Goal: Task Accomplishment & Management: Manage account settings

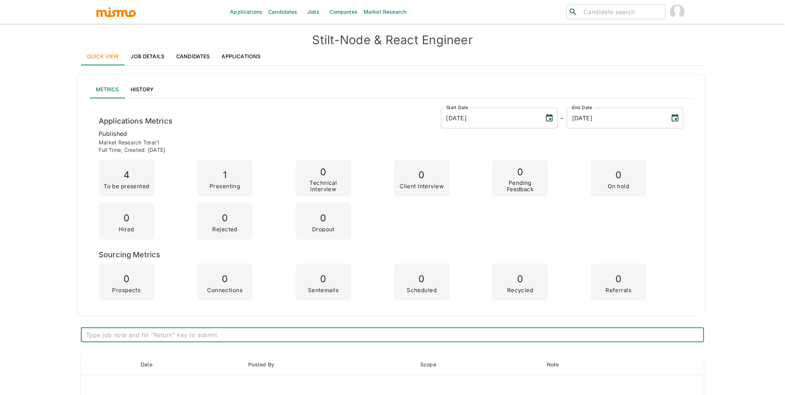
click at [233, 54] on link "Applications" at bounding box center [241, 56] width 51 height 18
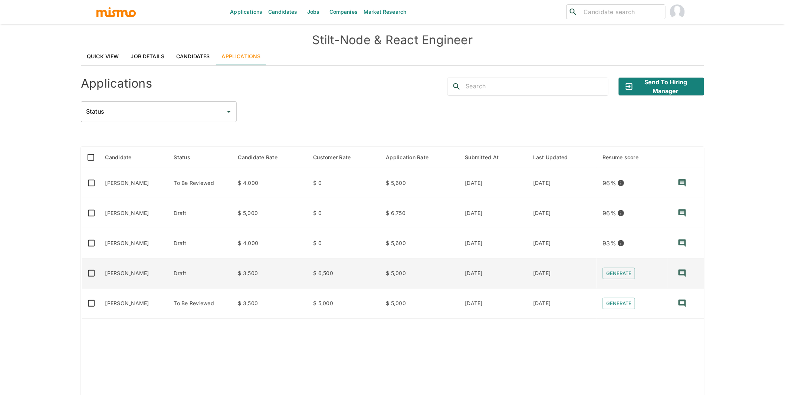
click at [142, 276] on td "Rennan Moreira" at bounding box center [133, 273] width 69 height 30
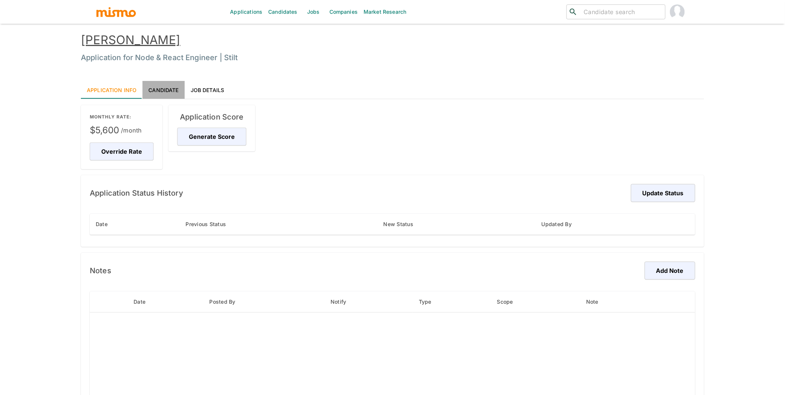
click at [160, 88] on link "Candidate" at bounding box center [163, 90] width 42 height 18
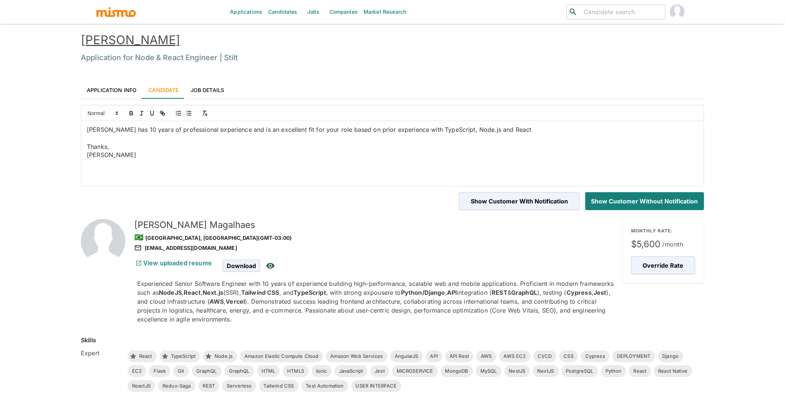
click at [101, 87] on link "Application Info" at bounding box center [112, 90] width 62 height 18
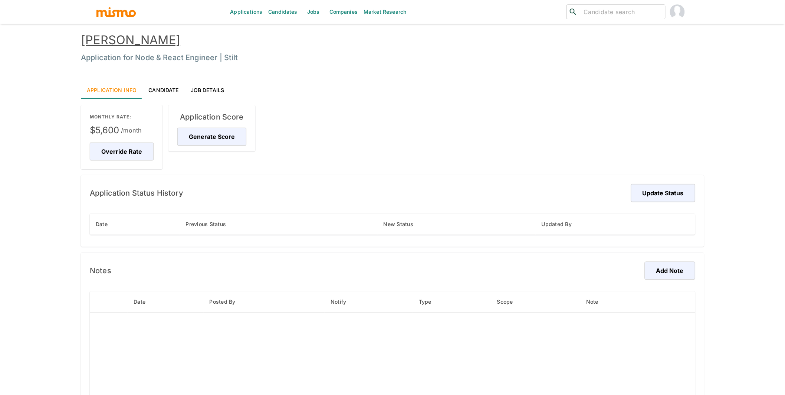
click at [155, 34] on link "Pablo Magalhaes" at bounding box center [130, 40] width 99 height 14
click at [141, 151] on button "Override Rate" at bounding box center [123, 151] width 66 height 18
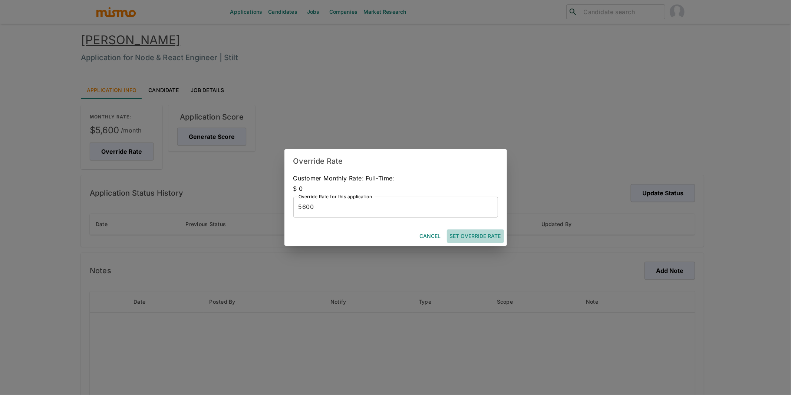
click at [484, 239] on button "Set Override Rate" at bounding box center [475, 236] width 57 height 14
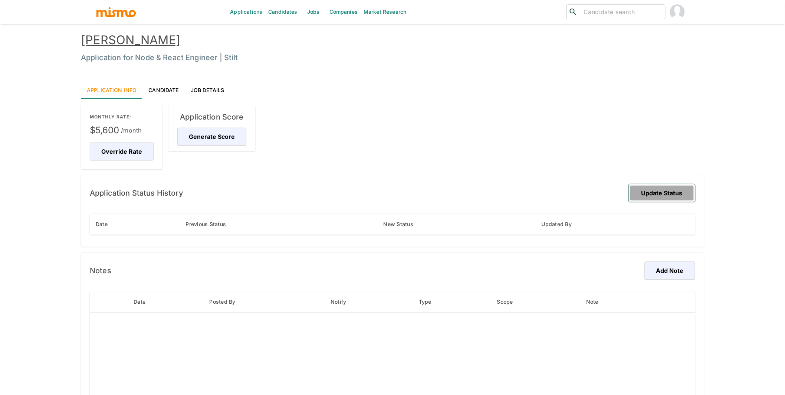
click at [660, 196] on button "Update Status" at bounding box center [662, 193] width 66 height 18
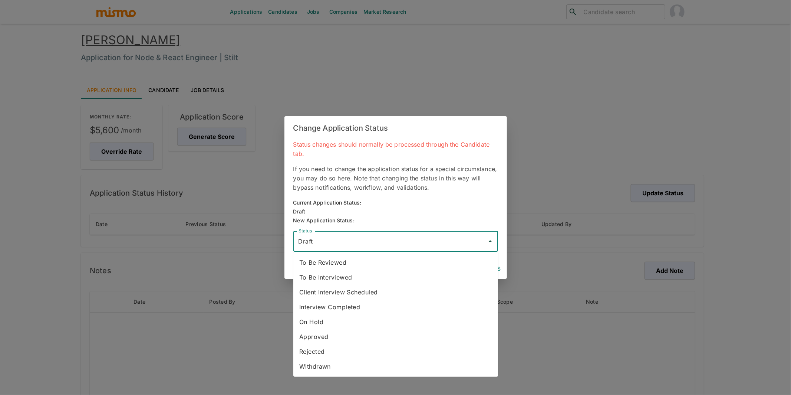
click at [392, 234] on input "Draft" at bounding box center [390, 241] width 187 height 14
click at [345, 262] on li "To Be Reviewed" at bounding box center [395, 262] width 205 height 15
type input "To Be Reviewed"
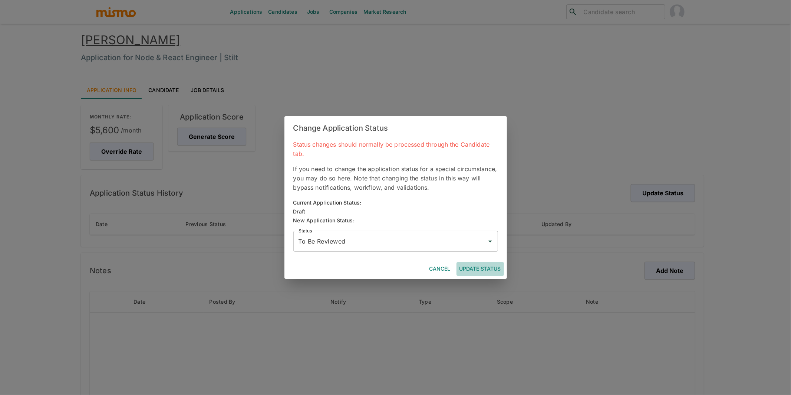
click at [480, 269] on button "Update Status" at bounding box center [480, 269] width 47 height 14
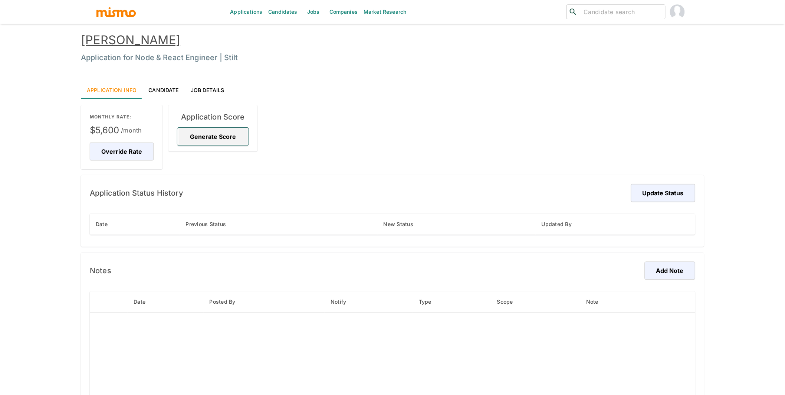
click at [204, 132] on button "Generate Score" at bounding box center [212, 137] width 71 height 18
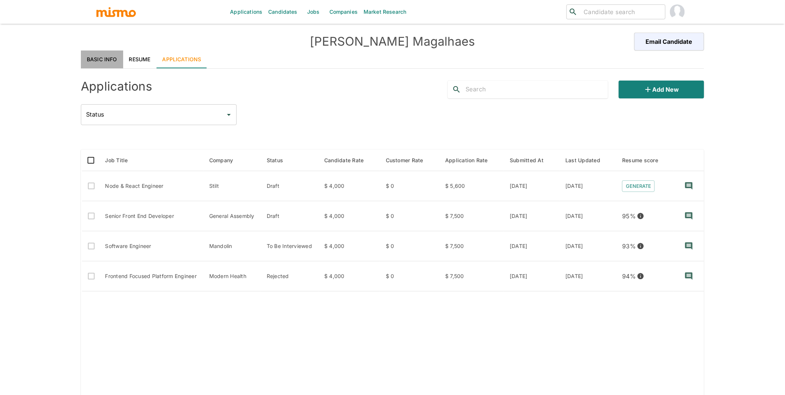
click at [107, 57] on link "Basic Info" at bounding box center [102, 59] width 42 height 18
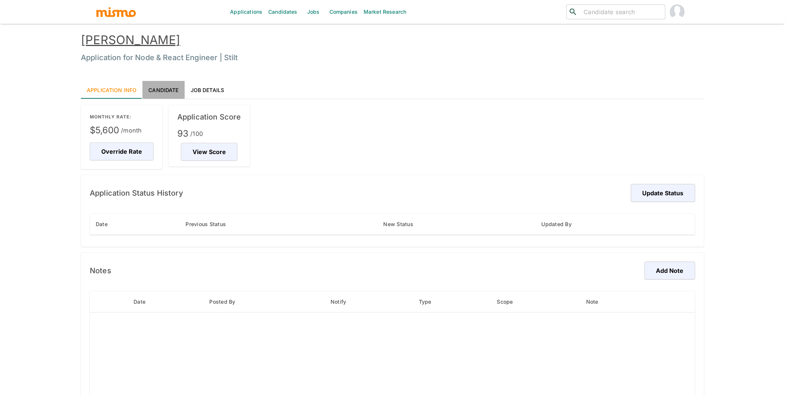
click at [171, 89] on link "Candidate" at bounding box center [163, 90] width 42 height 18
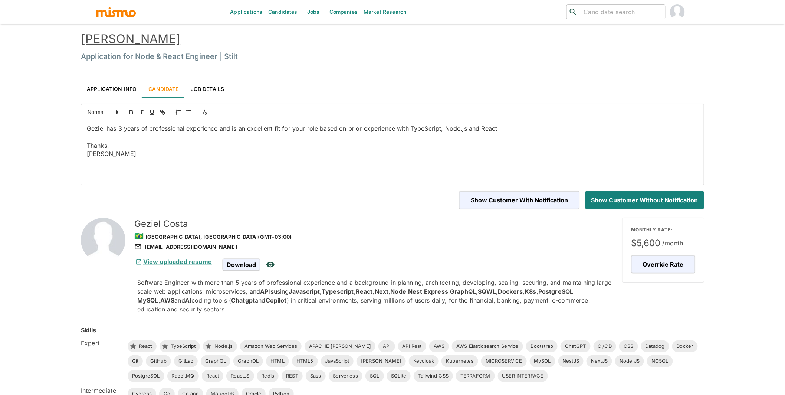
scroll to position [1, 0]
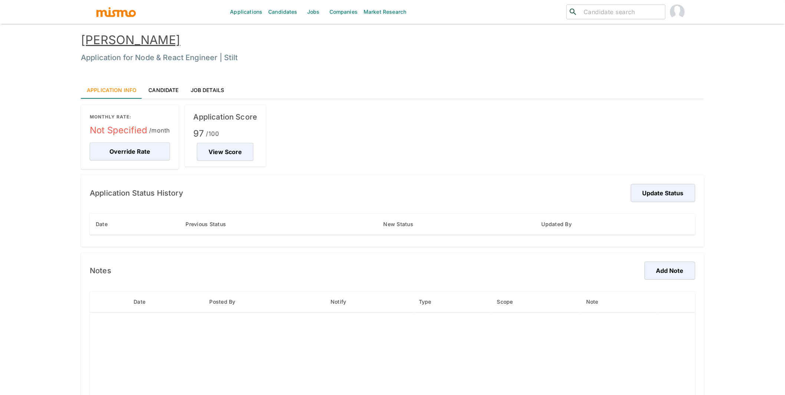
click at [169, 86] on link "Candidate" at bounding box center [163, 90] width 42 height 18
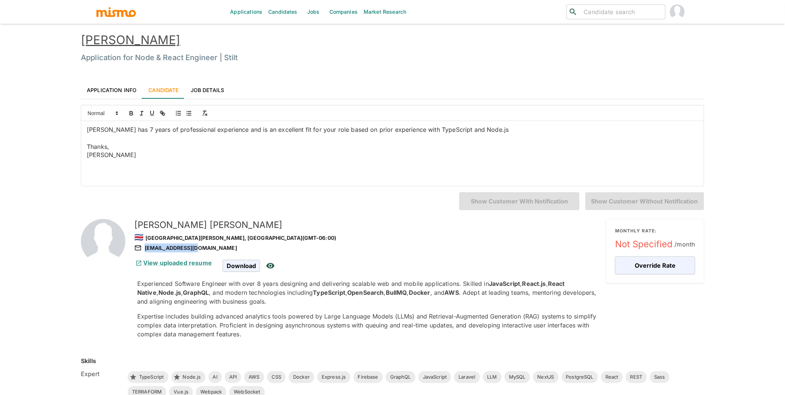
drag, startPoint x: 205, startPoint y: 247, endPoint x: 198, endPoint y: 248, distance: 7.1
click at [198, 248] on div "amttdev@gmail.com" at bounding box center [367, 247] width 466 height 9
copy div "amttdev@gmail.com"
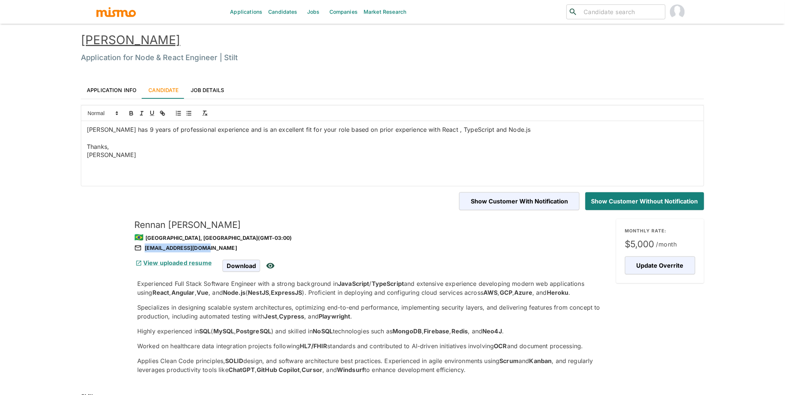
drag, startPoint x: 214, startPoint y: 250, endPoint x: 208, endPoint y: 249, distance: 6.0
click at [208, 249] on div "[EMAIL_ADDRESS][DOMAIN_NAME]" at bounding box center [372, 247] width 476 height 9
copy div "[EMAIL_ADDRESS][DOMAIN_NAME]"
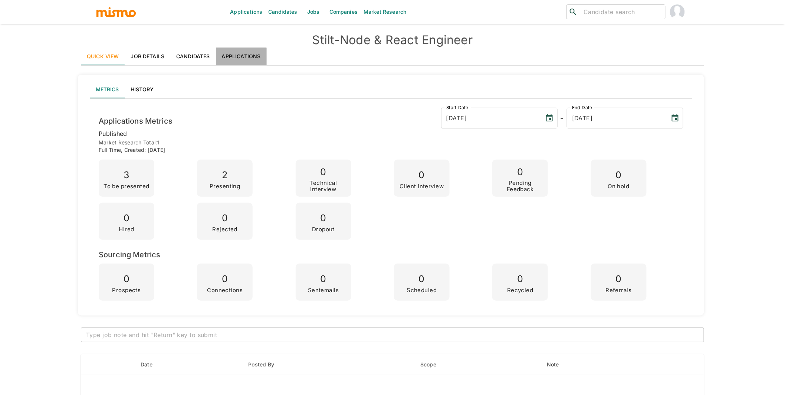
click at [237, 59] on link "Applications" at bounding box center [241, 56] width 51 height 18
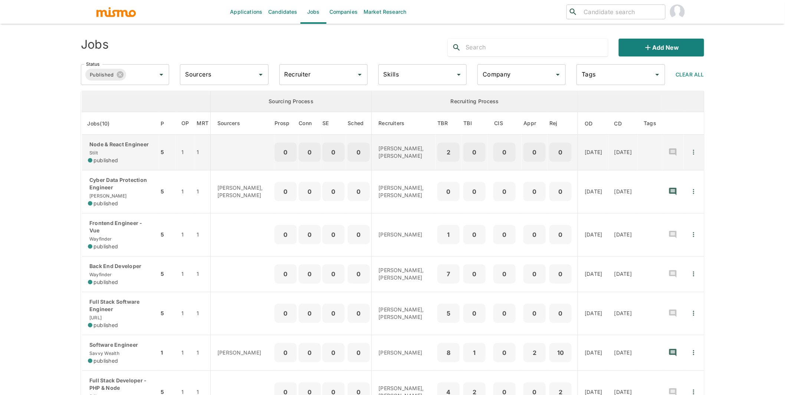
click at [127, 157] on div "published" at bounding box center [120, 160] width 65 height 7
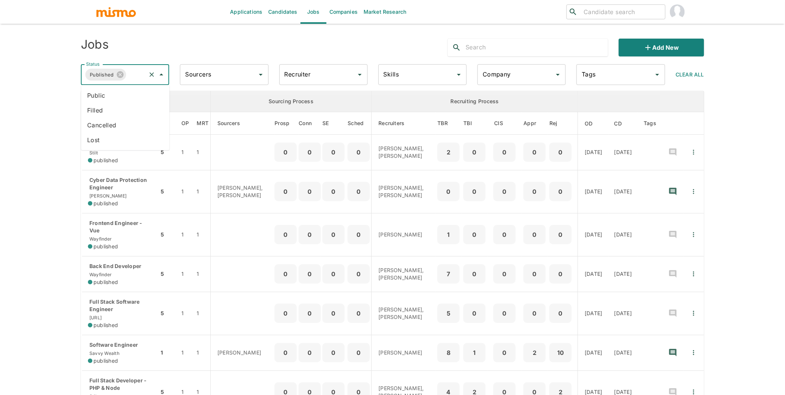
click at [138, 73] on input "Status" at bounding box center [136, 75] width 18 height 14
click at [112, 92] on li "Public" at bounding box center [125, 95] width 88 height 15
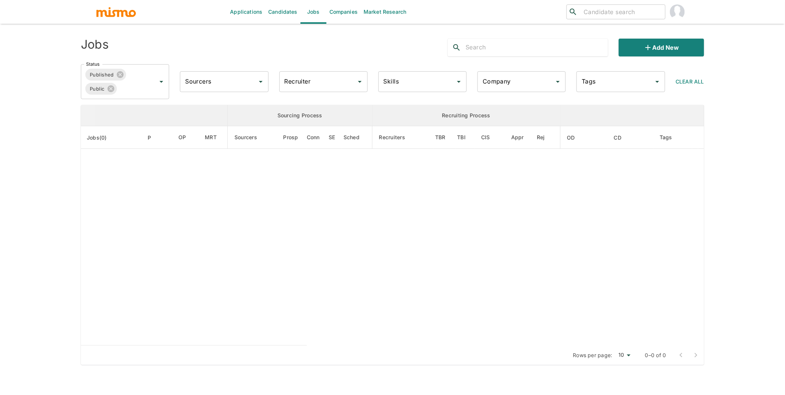
click at [312, 87] on input "Recruiter" at bounding box center [318, 82] width 70 height 14
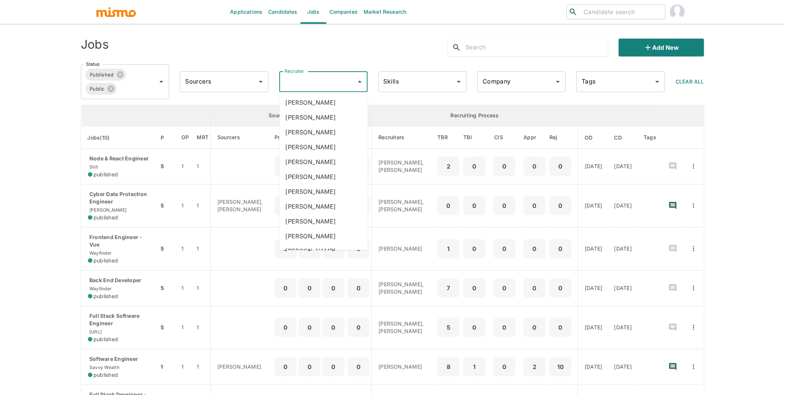
click at [312, 87] on input "Recruiter" at bounding box center [318, 82] width 70 height 14
type input "luj"
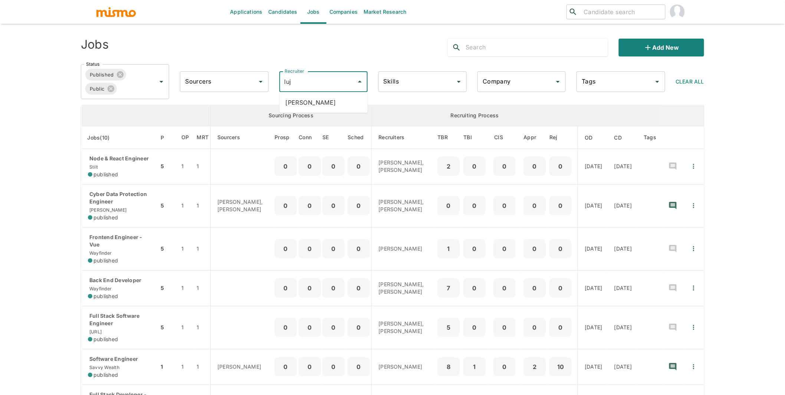
click at [323, 102] on li "Maria Lujan Ciommo" at bounding box center [323, 102] width 88 height 15
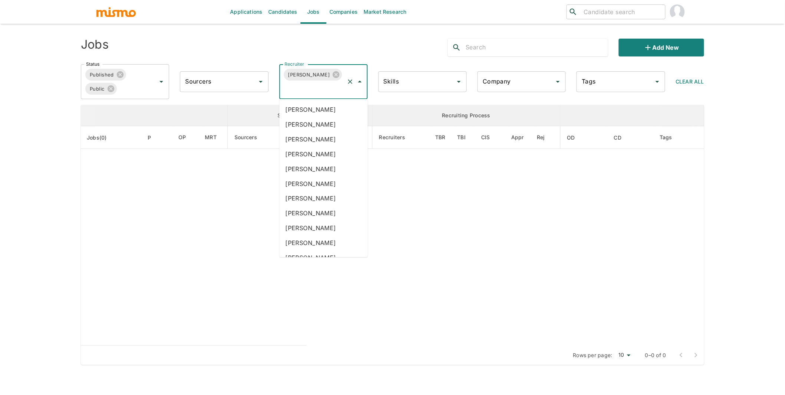
click at [320, 92] on input "Recruiter" at bounding box center [313, 89] width 61 height 14
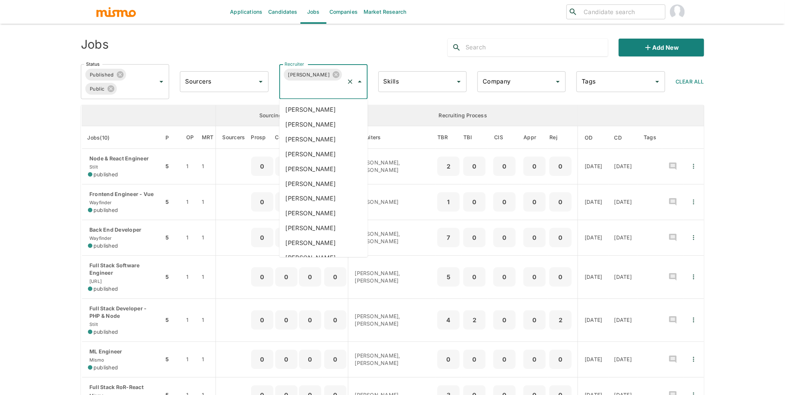
click at [320, 92] on input "Recruiter" at bounding box center [313, 89] width 61 height 14
type input "car"
click at [335, 154] on li "[PERSON_NAME]" at bounding box center [323, 154] width 88 height 15
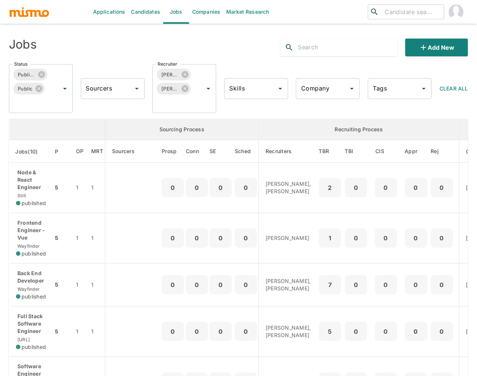
click at [95, 112] on div "Status Published Public Status Sourcers Sourcers Recruiter Carmen Vilachá Maria…" at bounding box center [235, 85] width 465 height 55
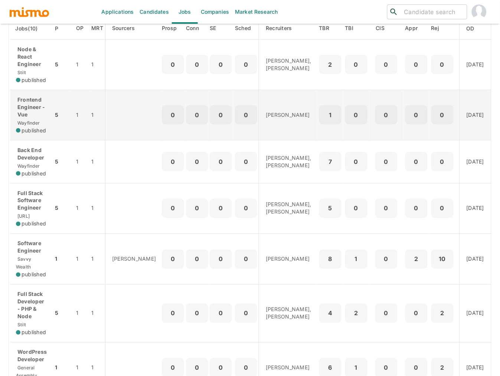
scroll to position [126, 0]
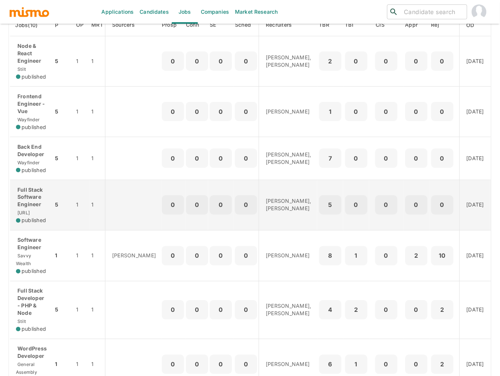
click at [37, 205] on p "Full Stack Software Engineer" at bounding box center [32, 197] width 32 height 22
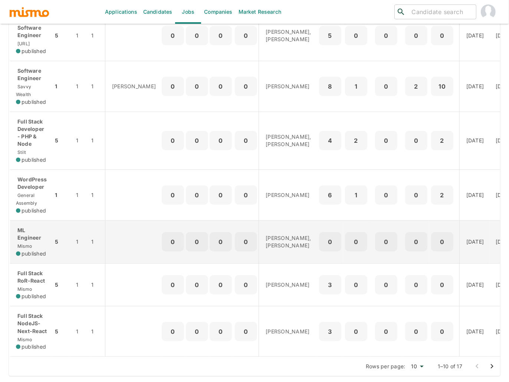
scroll to position [308, 0]
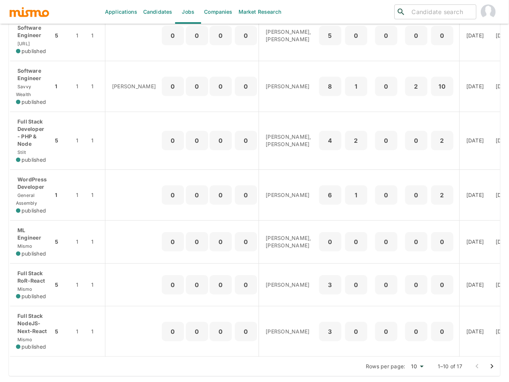
click at [494, 365] on icon "Go to next page" at bounding box center [491, 366] width 9 height 9
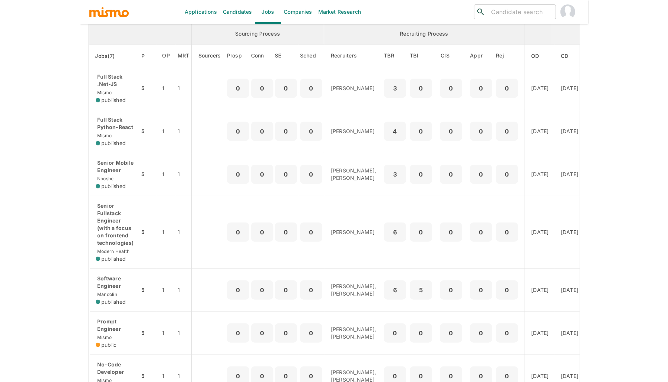
scroll to position [89, 0]
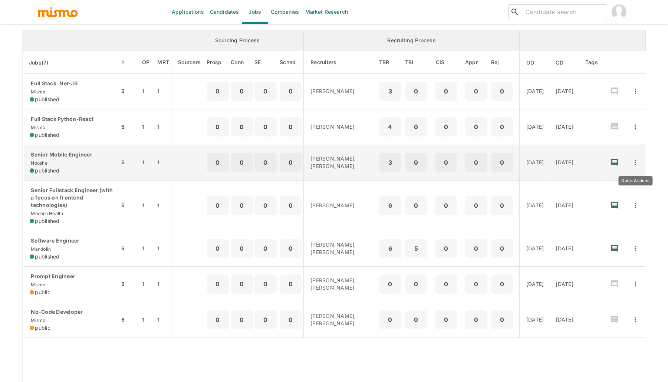
click at [637, 164] on icon "Quick Actions" at bounding box center [635, 162] width 7 height 7
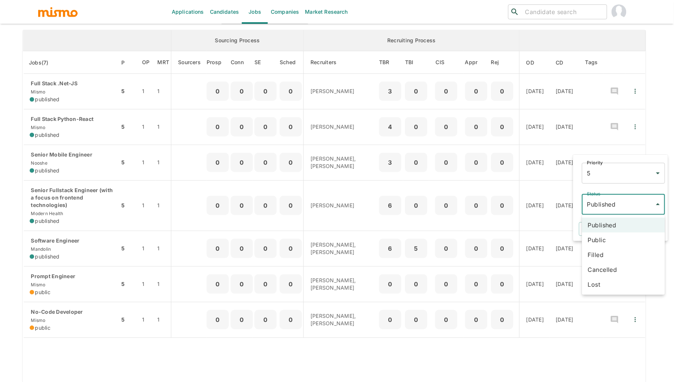
click at [615, 207] on body "Applications Candidates Jobs Companies Market Research ​ ​ Jobs Add new Status …" at bounding box center [337, 111] width 674 height 400
click at [619, 284] on li "Lost" at bounding box center [623, 284] width 83 height 15
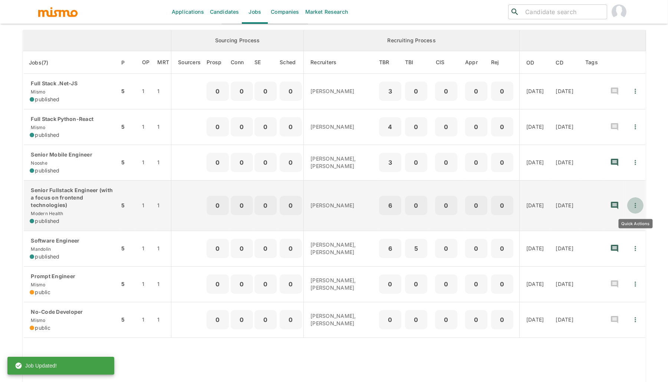
click at [637, 208] on icon "Quick Actions" at bounding box center [635, 205] width 7 height 7
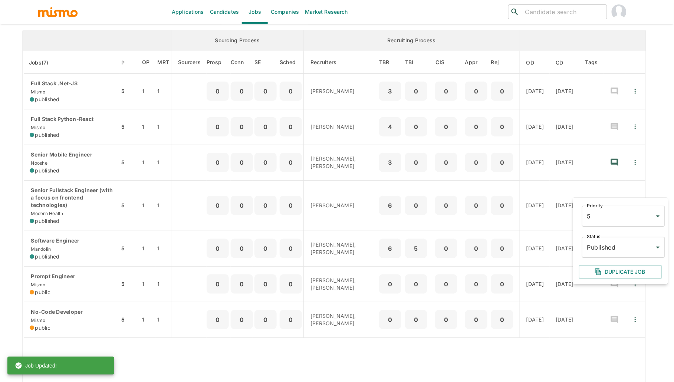
click at [629, 250] on body "Applications Candidates Jobs Companies Market Research ​ ​ Jobs Add new Status …" at bounding box center [337, 111] width 674 height 400
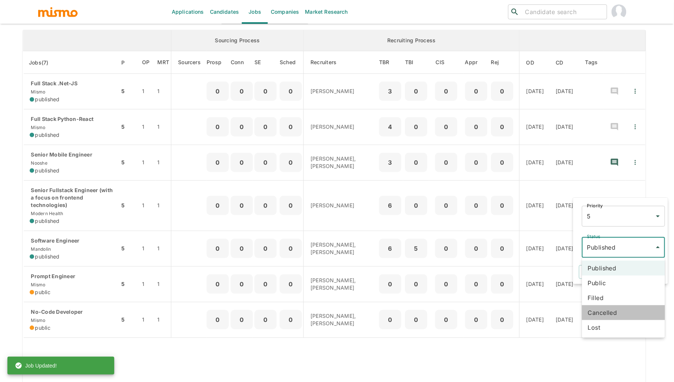
click at [605, 316] on li "Cancelled" at bounding box center [623, 312] width 83 height 15
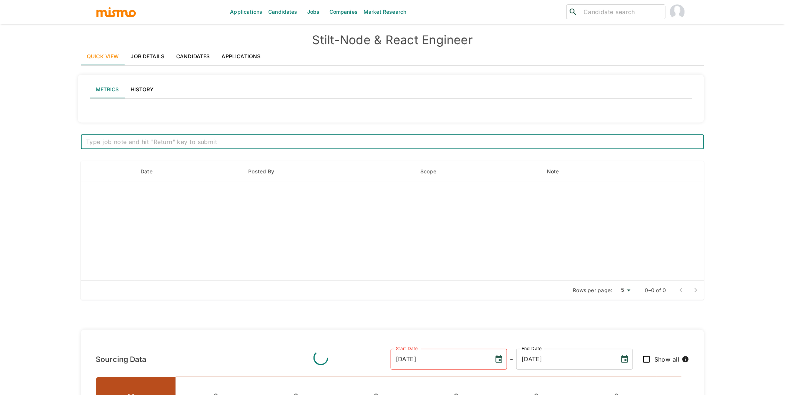
click at [243, 55] on link "Applications" at bounding box center [241, 56] width 51 height 18
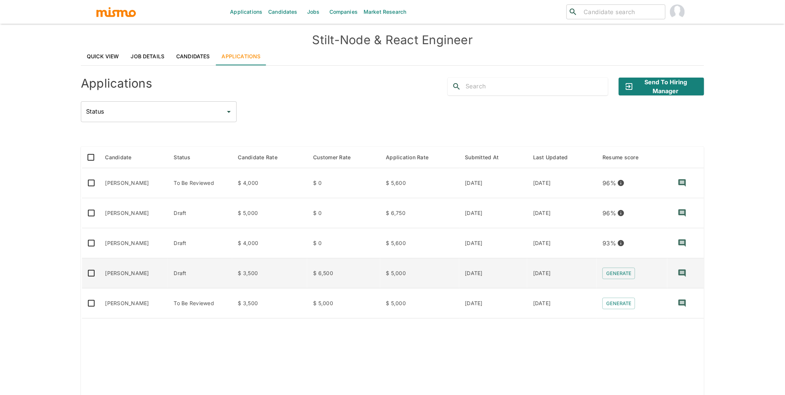
click at [616, 267] on td "Generate" at bounding box center [631, 273] width 71 height 30
click at [623, 276] on button "Generate" at bounding box center [618, 272] width 33 height 11
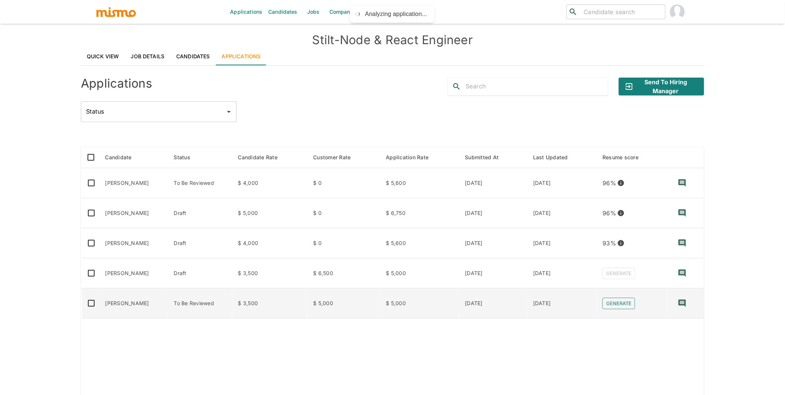
click at [629, 305] on button "Generate" at bounding box center [618, 302] width 33 height 11
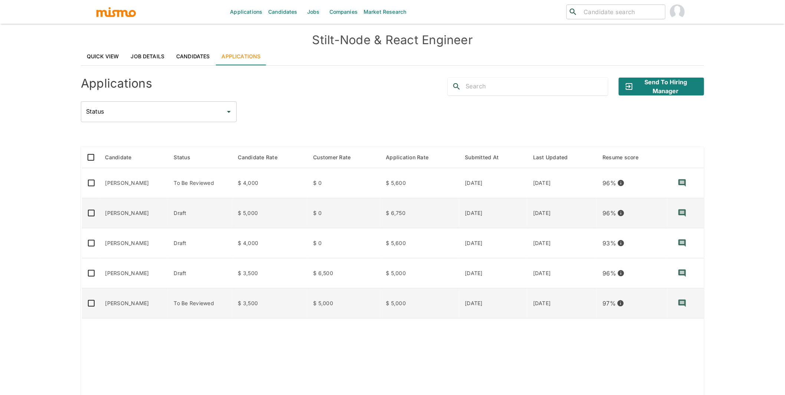
click at [131, 208] on td "Andres Matta" at bounding box center [133, 213] width 69 height 30
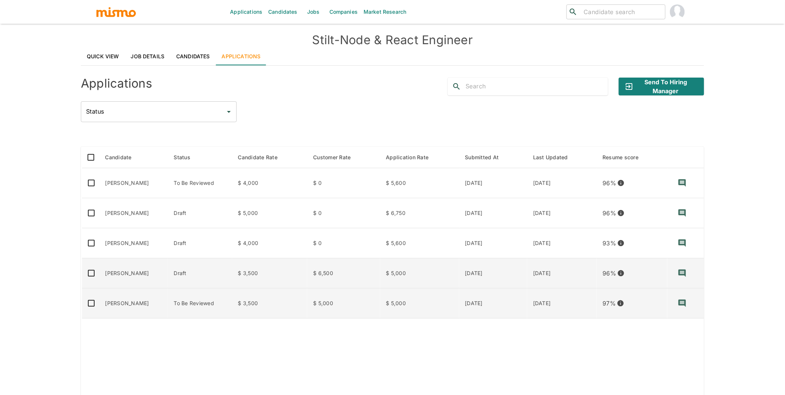
click at [172, 272] on td "Draft" at bounding box center [200, 273] width 64 height 30
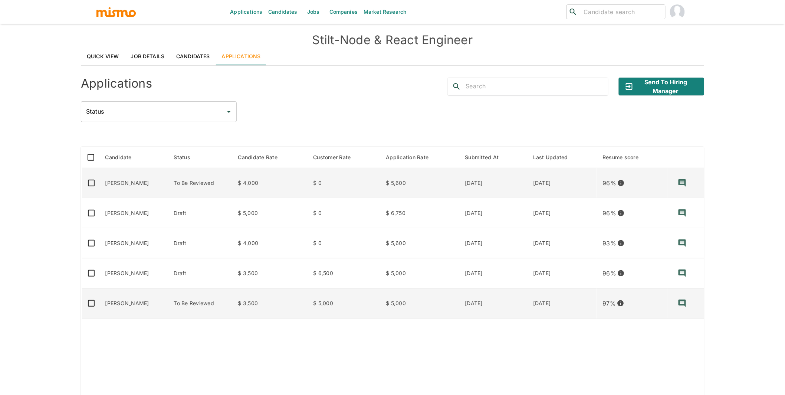
click at [259, 185] on td "$ 4,000" at bounding box center [269, 183] width 75 height 30
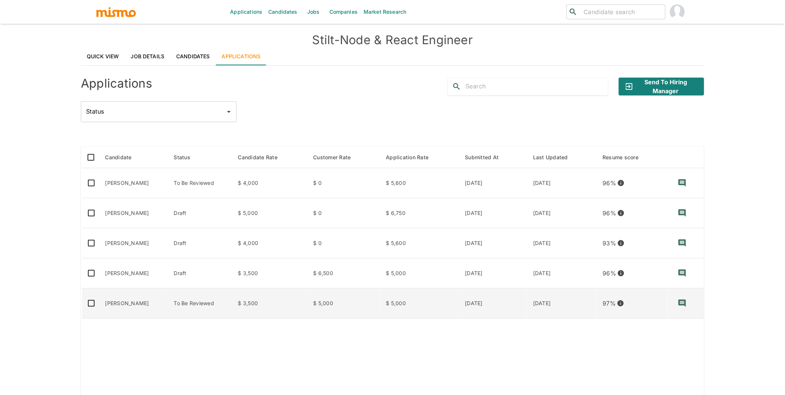
click at [170, 308] on td "To Be Reviewed" at bounding box center [200, 303] width 64 height 30
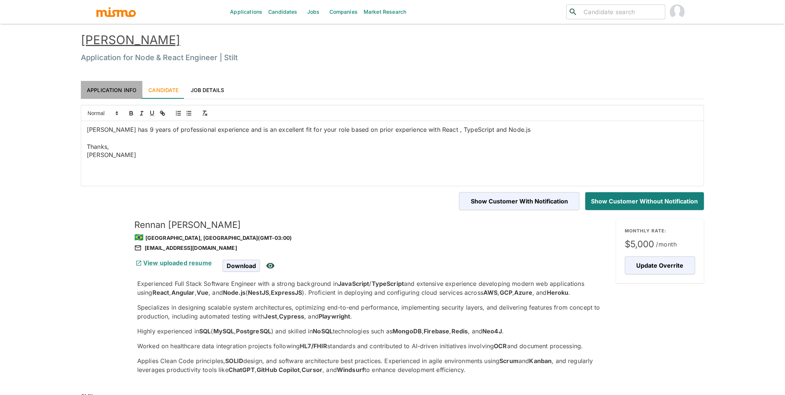
click at [118, 86] on link "Application Info" at bounding box center [112, 90] width 62 height 18
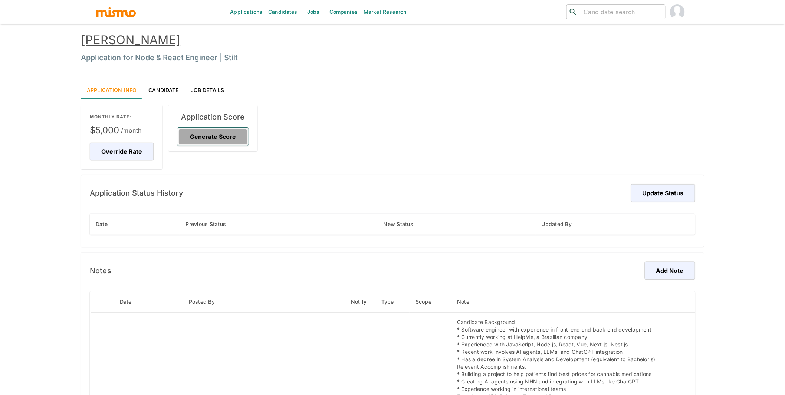
click at [224, 137] on button "Generate Score" at bounding box center [212, 137] width 71 height 18
click at [158, 87] on link "Candidate" at bounding box center [163, 90] width 42 height 18
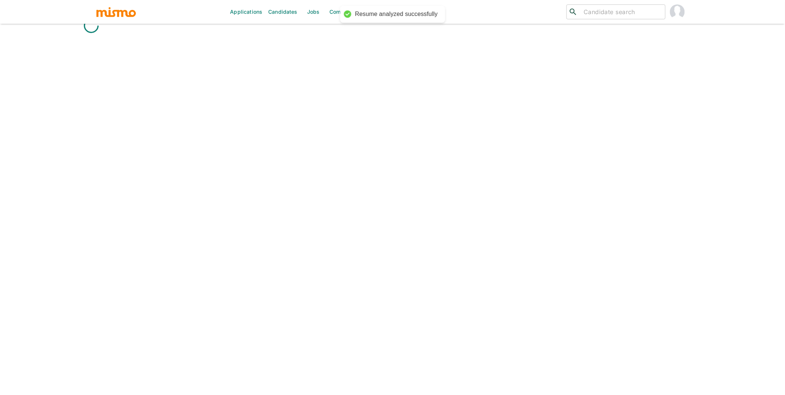
scroll to position [329, 0]
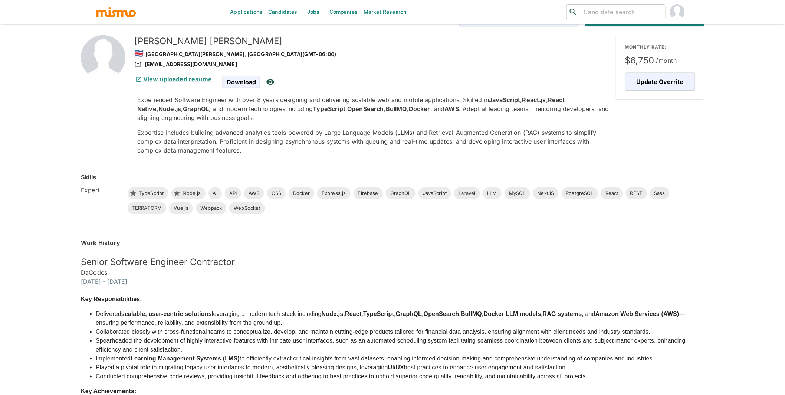
scroll to position [275, 0]
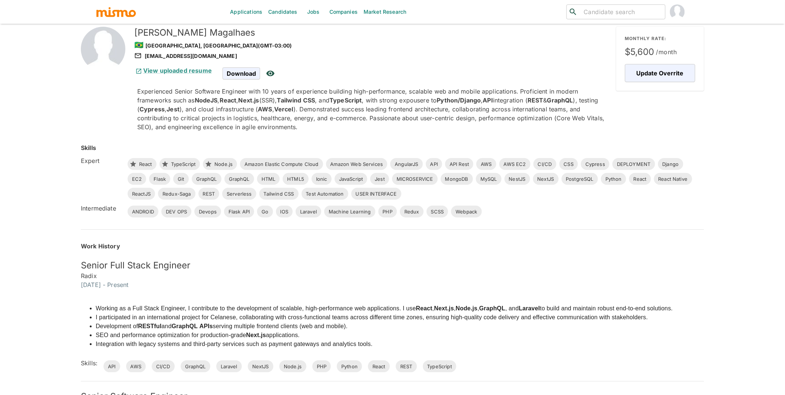
scroll to position [99, 0]
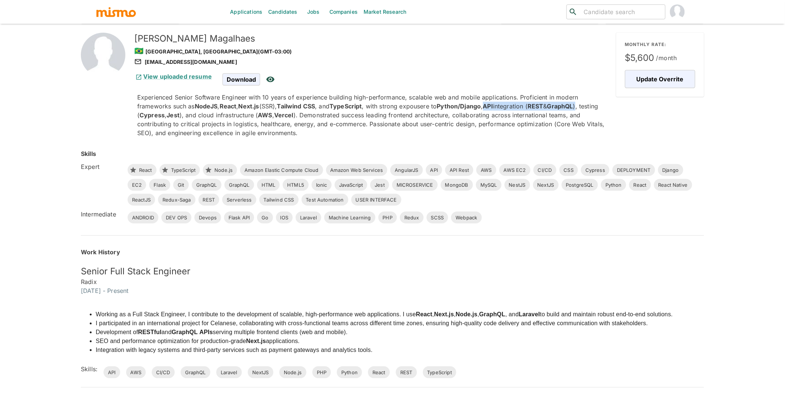
drag, startPoint x: 593, startPoint y: 106, endPoint x: 497, endPoint y: 106, distance: 96.1
click at [497, 106] on p "Experienced Senior Software Engineer with 10 years of experience building high-…" at bounding box center [373, 115] width 473 height 45
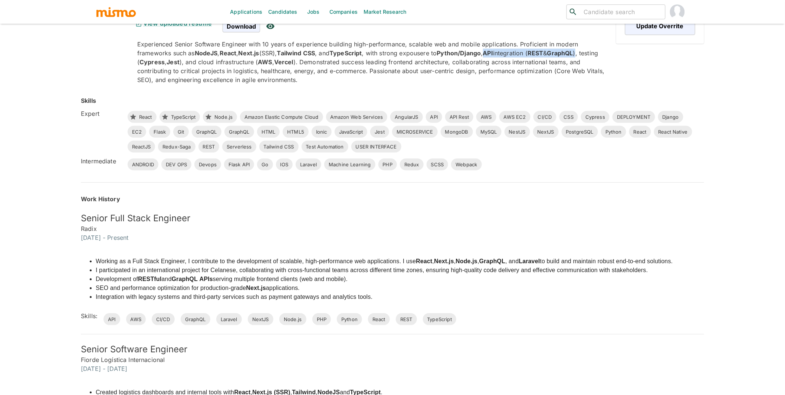
scroll to position [70, 0]
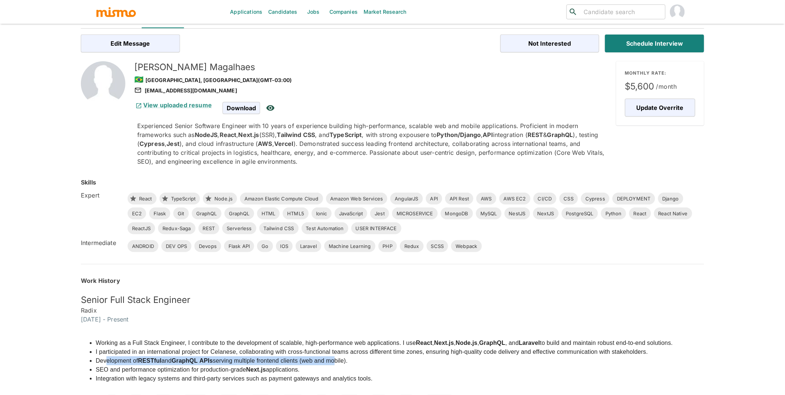
drag, startPoint x: 106, startPoint y: 360, endPoint x: 343, endPoint y: 363, distance: 237.0
click at [343, 363] on li "Development of RESTful and GraphQL APIs serving multiple frontend clients (web …" at bounding box center [384, 360] width 577 height 9
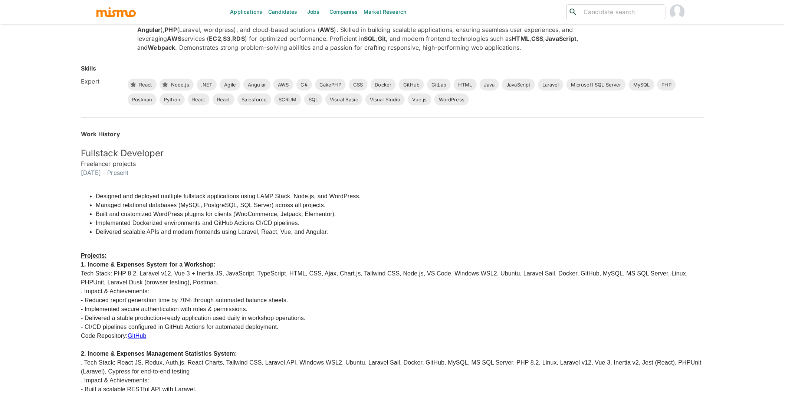
scroll to position [183, 0]
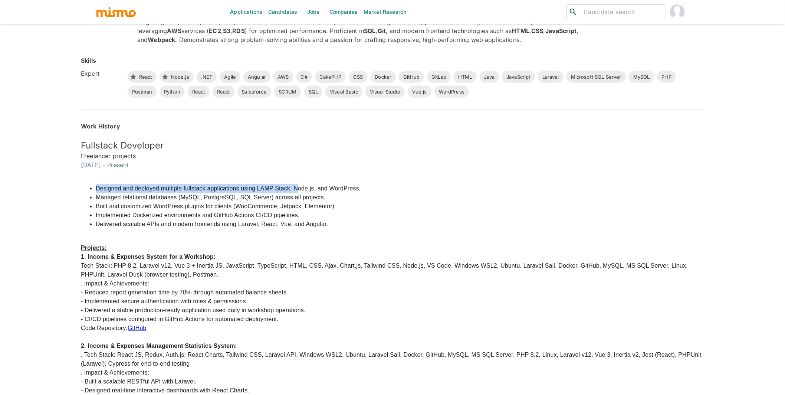
drag, startPoint x: 299, startPoint y: 186, endPoint x: 315, endPoint y: 184, distance: 16.5
click at [315, 184] on li "Designed and deployed multiple fullstack applications using LAMP Stack, Node.js…" at bounding box center [400, 188] width 608 height 9
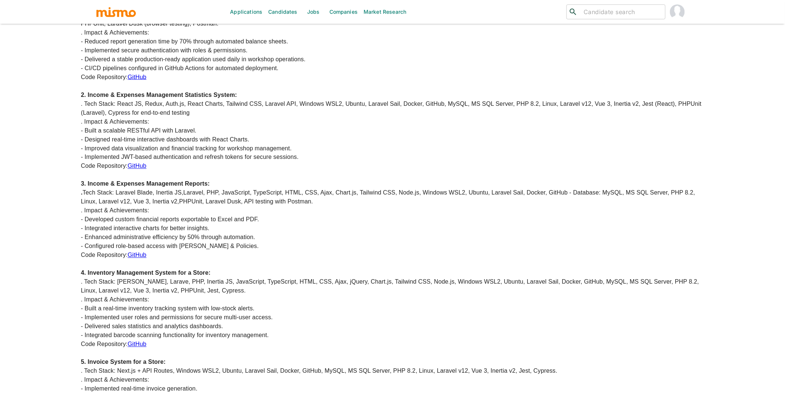
scroll to position [0, 0]
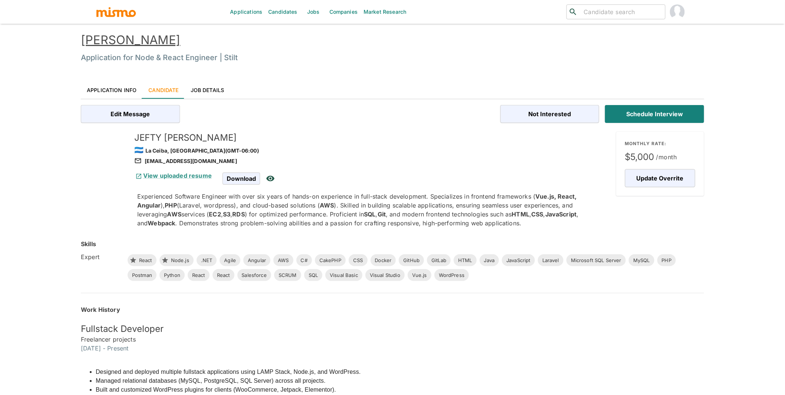
click at [134, 47] on h4 "[PERSON_NAME]" at bounding box center [392, 40] width 623 height 15
click at [139, 38] on link "JEFTY RIVERA" at bounding box center [130, 40] width 99 height 14
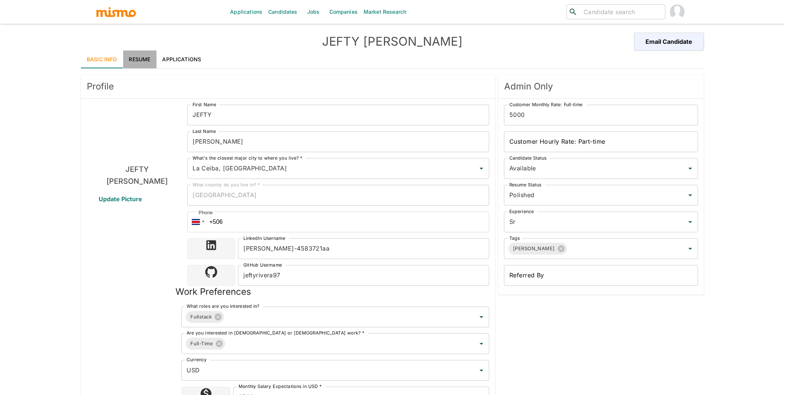
click at [144, 60] on link "Resume" at bounding box center [139, 59] width 33 height 18
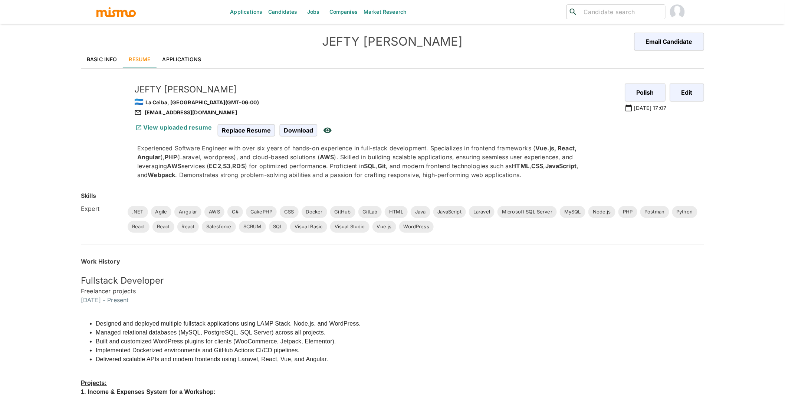
click at [479, 147] on p "Experienced Software Engineer with over six years of hands-on experience in ful…" at bounding box center [378, 162] width 482 height 36
click at [690, 93] on button "Edit" at bounding box center [686, 92] width 36 height 18
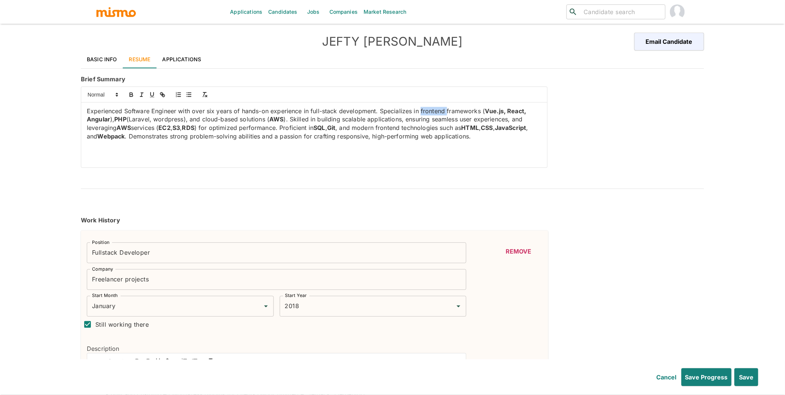
drag, startPoint x: 421, startPoint y: 109, endPoint x: 447, endPoint y: 109, distance: 25.6
click at [447, 109] on p "Experienced Software Engineer with over six years of hands-on experience in ful…" at bounding box center [314, 124] width 455 height 34
click at [524, 112] on p "Experienced Software Engineer with over six years of hands-on experience in ful…" at bounding box center [314, 124] width 455 height 34
click at [747, 379] on button "Save" at bounding box center [745, 377] width 25 height 18
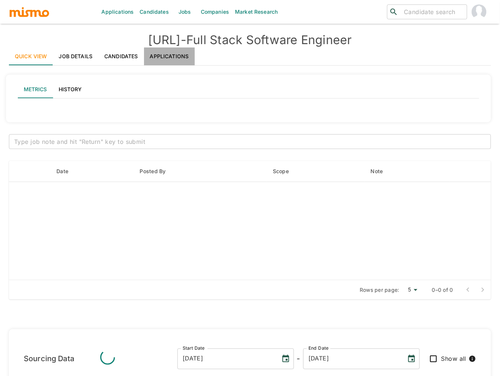
click at [171, 57] on link "Applications" at bounding box center [169, 56] width 51 height 18
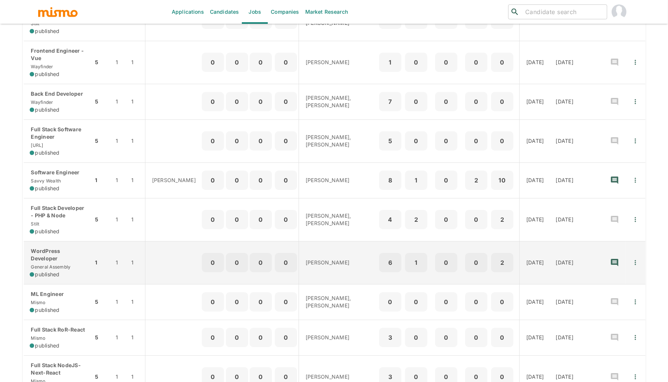
scroll to position [64, 0]
